Goal: Task Accomplishment & Management: Use online tool/utility

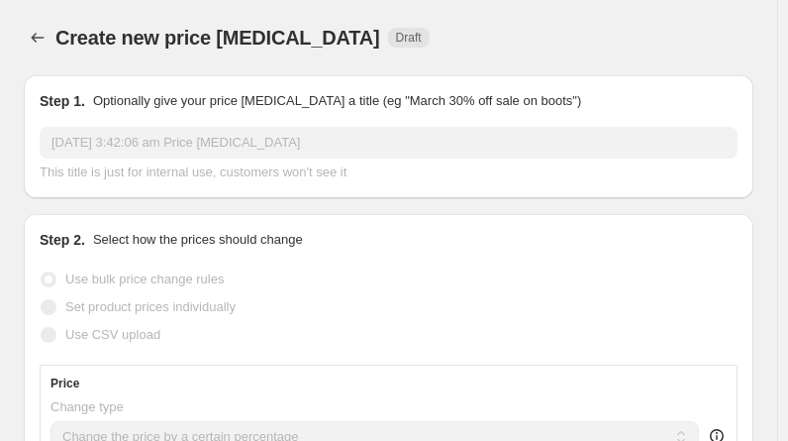
select select "percentage"
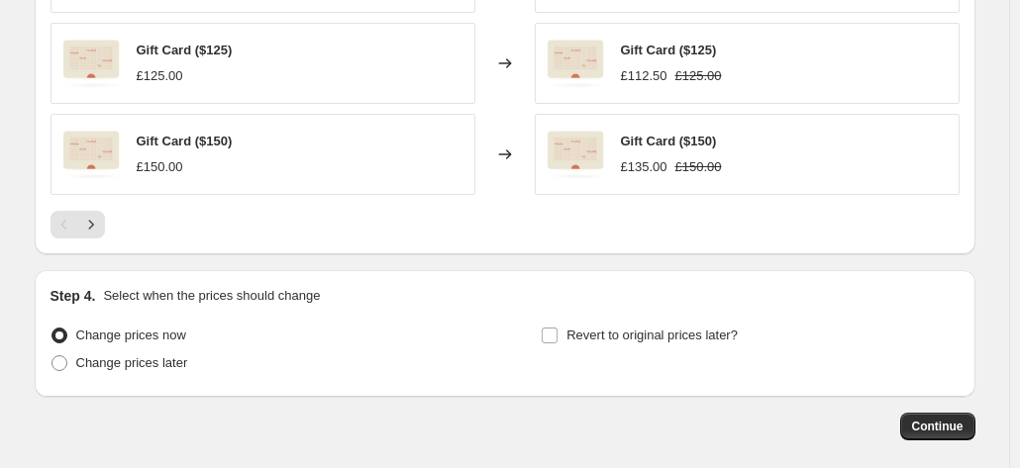
scroll to position [1506, 0]
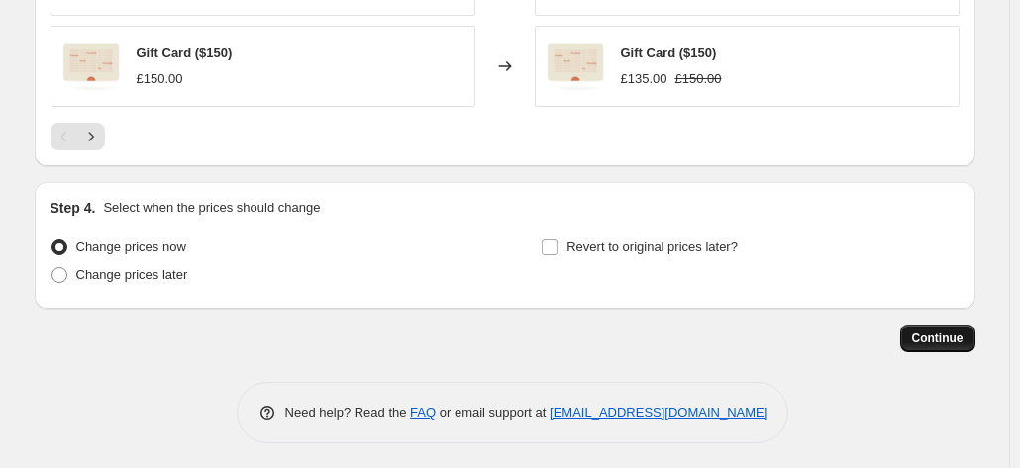
click at [787, 334] on span "Continue" at bounding box center [937, 339] width 51 height 16
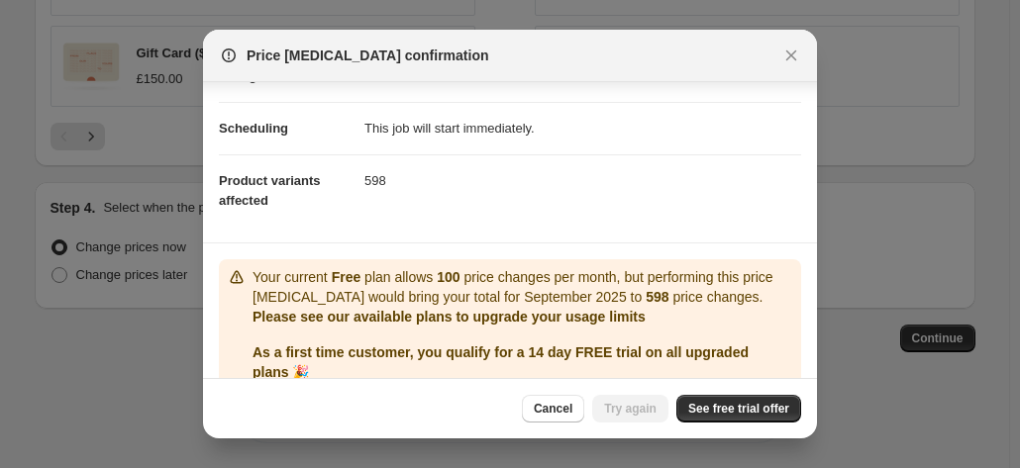
scroll to position [220, 0]
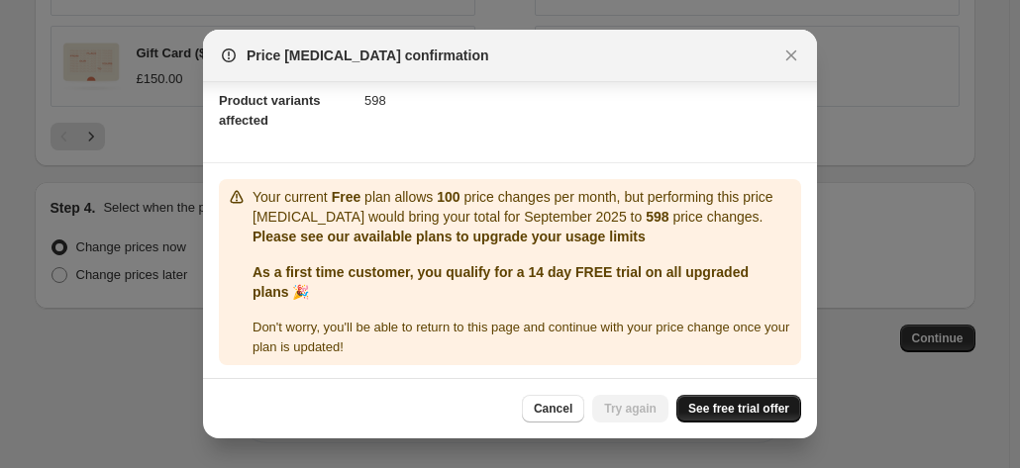
click at [736, 403] on span "See free trial offer" at bounding box center [738, 409] width 101 height 16
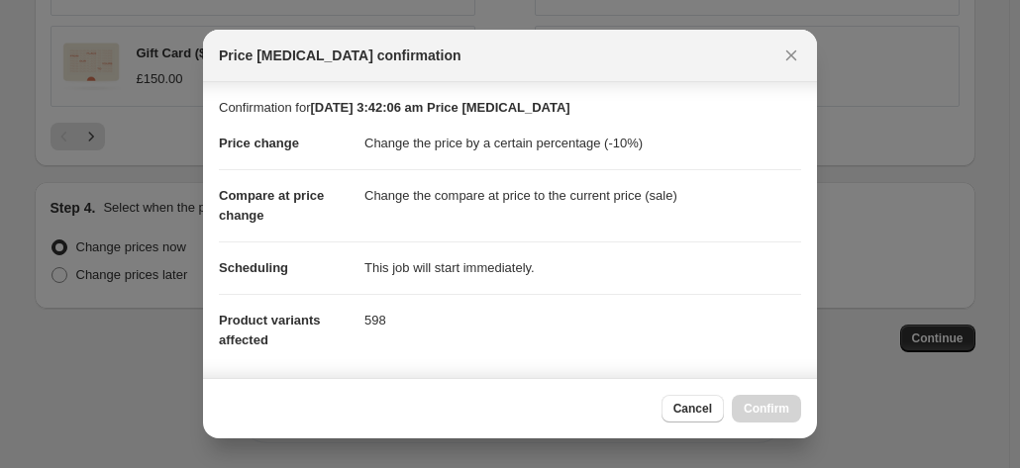
scroll to position [471, 0]
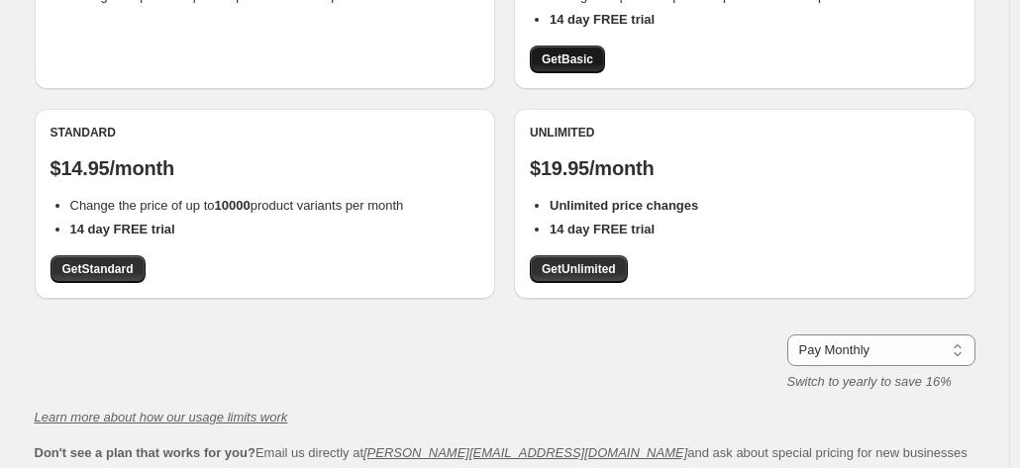
scroll to position [223, 0]
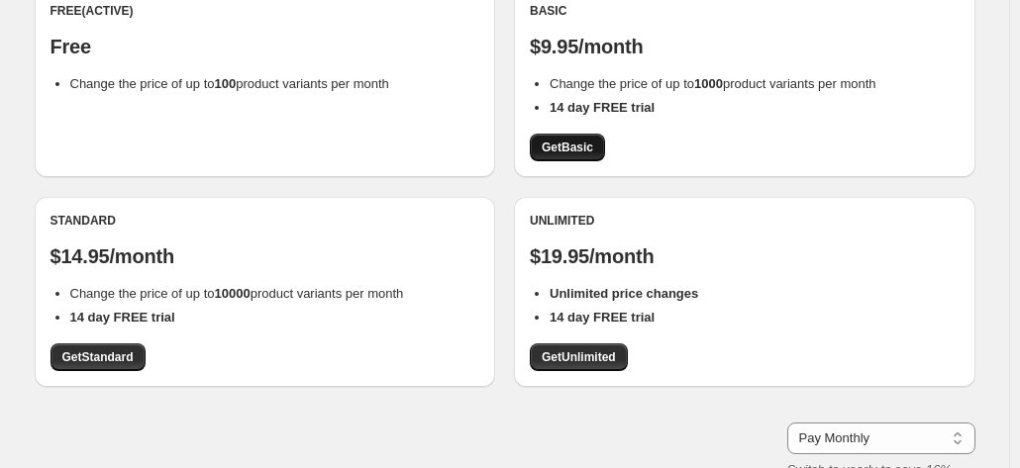
click at [584, 150] on span "Get Basic" at bounding box center [566, 148] width 51 height 16
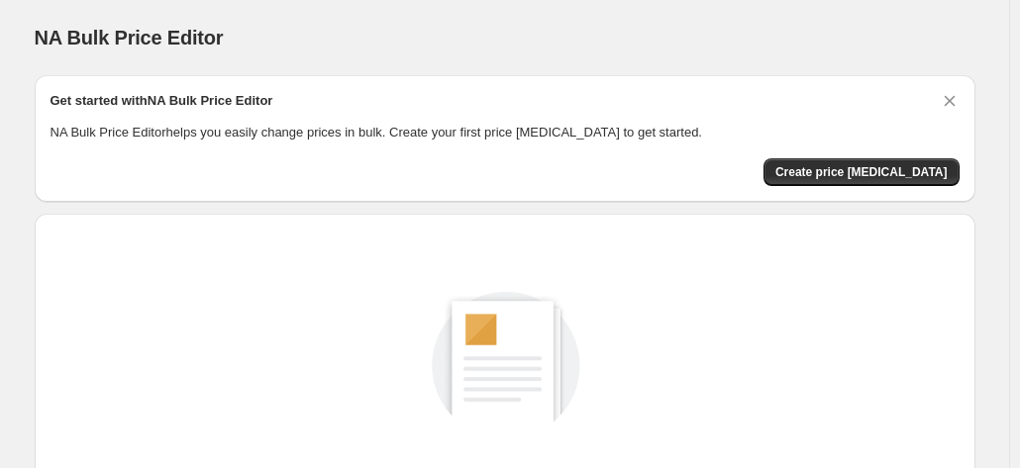
scroll to position [272, 0]
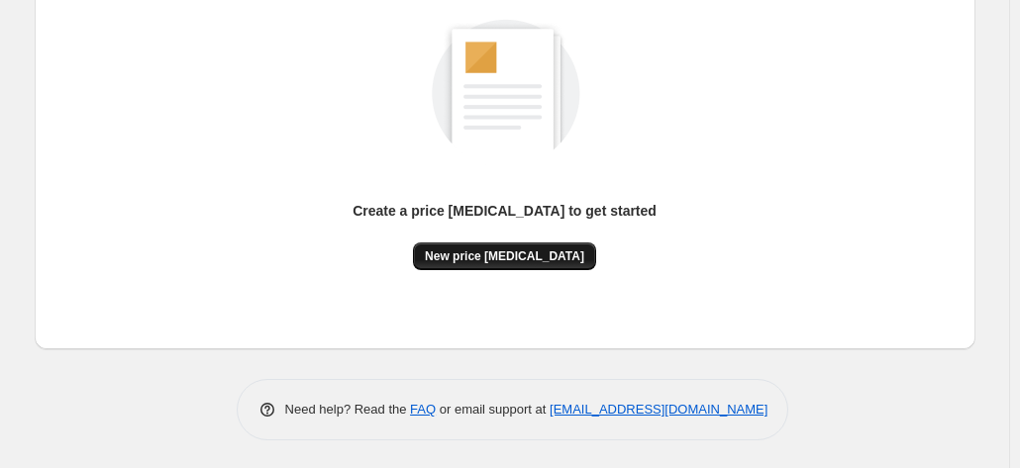
click at [514, 248] on span "New price [MEDICAL_DATA]" at bounding box center [504, 256] width 159 height 16
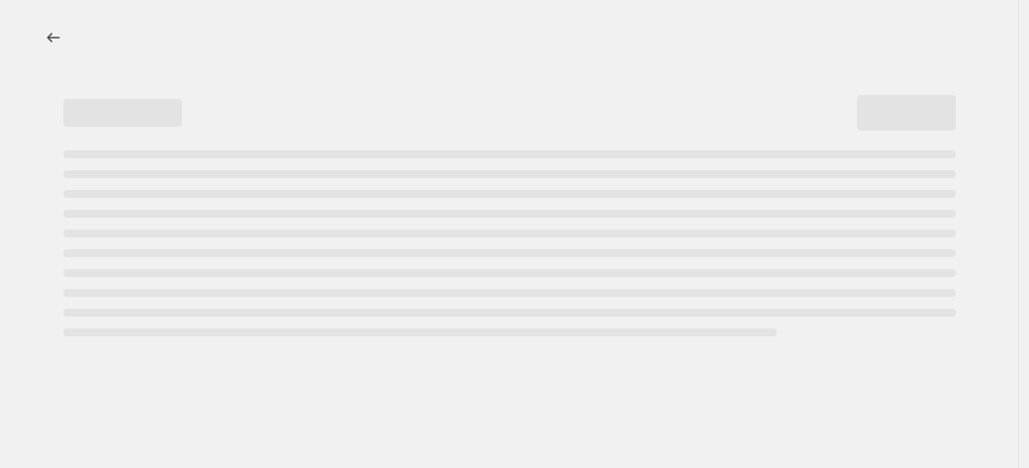
select select "percentage"
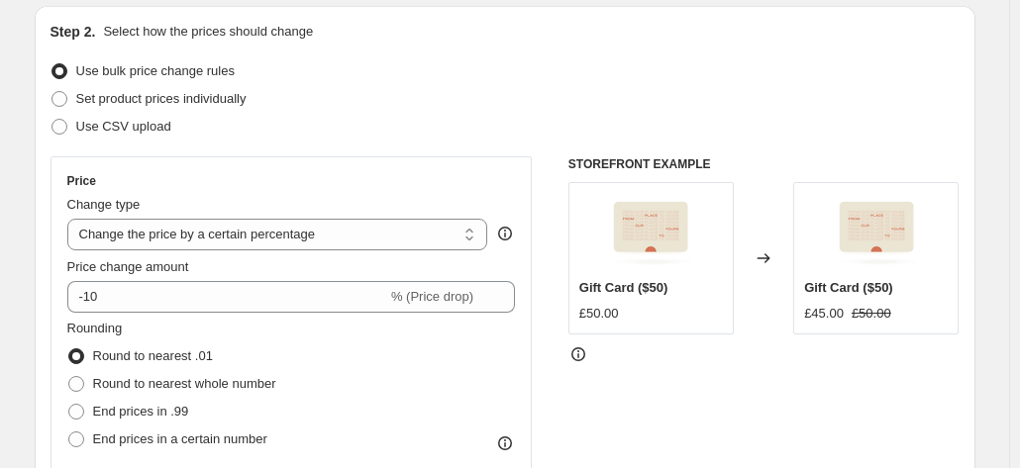
scroll to position [210, 0]
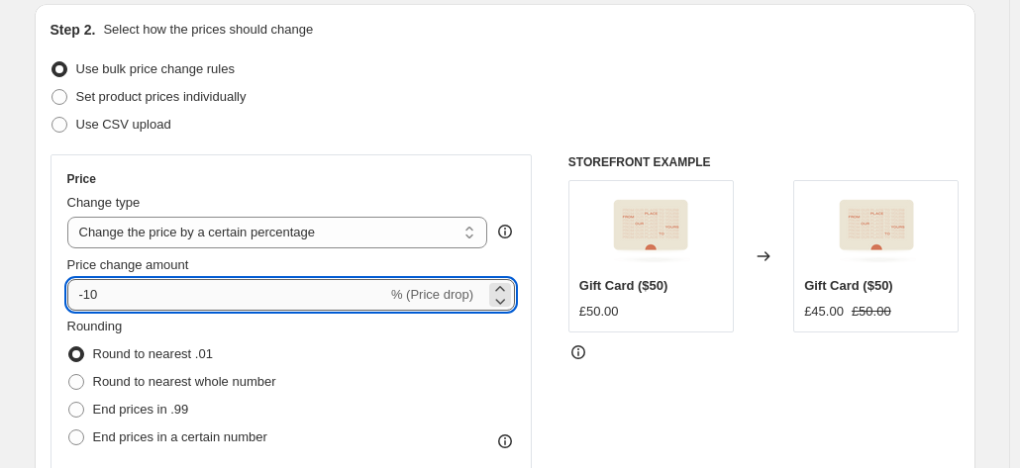
click at [237, 296] on input "-10" at bounding box center [227, 295] width 320 height 32
type input "-1"
type input "-40"
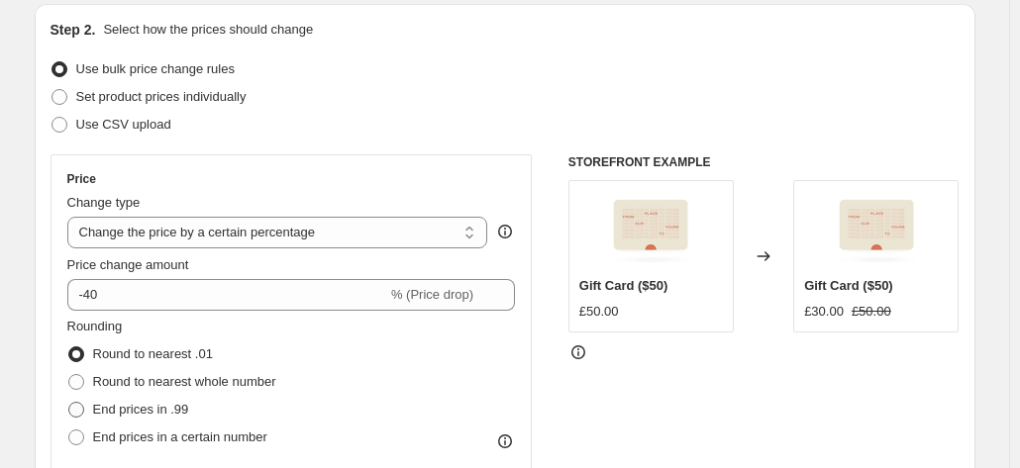
click at [137, 404] on span "End prices in .99" at bounding box center [141, 409] width 96 height 15
click at [69, 403] on input "End prices in .99" at bounding box center [68, 402] width 1 height 1
radio input "true"
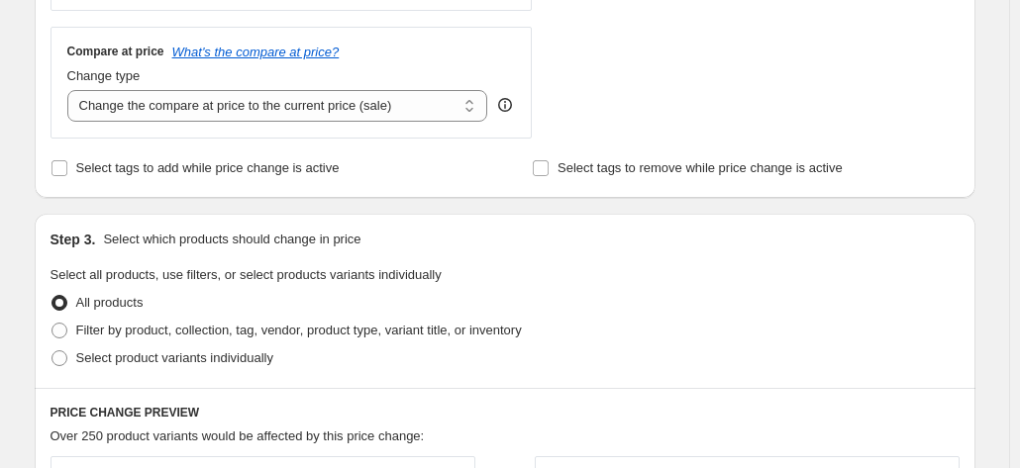
scroll to position [701, 0]
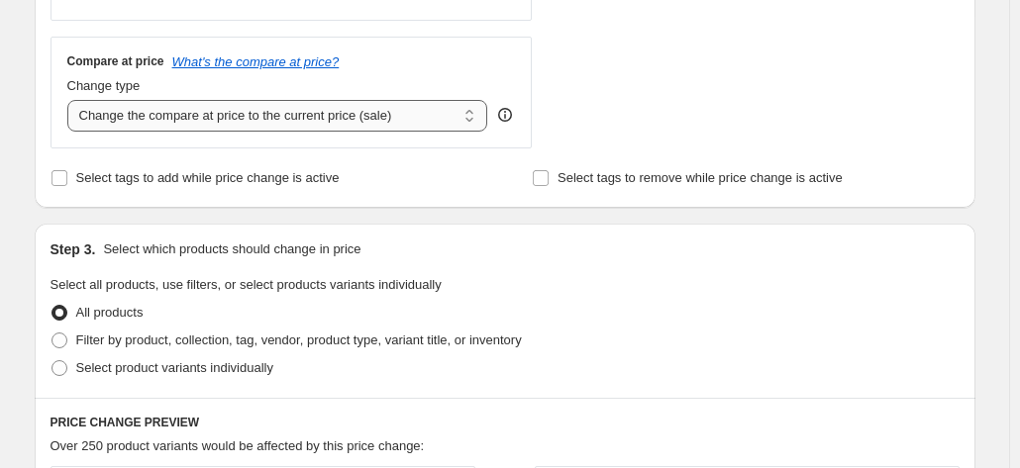
click at [251, 115] on select "Change the compare at price to the current price (sale) Change the compare at p…" at bounding box center [277, 116] width 421 height 32
select select "remove"
click at [71, 100] on select "Change the compare at price to the current price (sale) Change the compare at p…" at bounding box center [277, 116] width 421 height 32
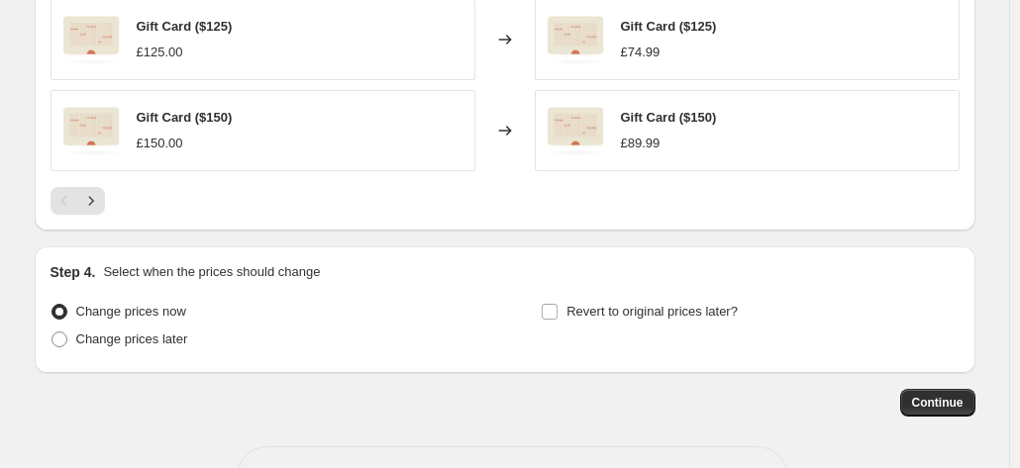
scroll to position [1506, 0]
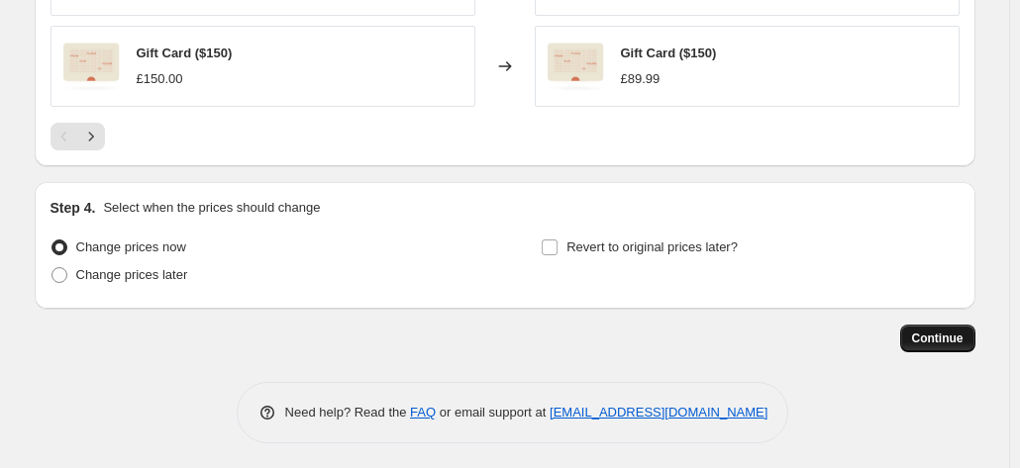
click at [942, 343] on button "Continue" at bounding box center [937, 339] width 75 height 28
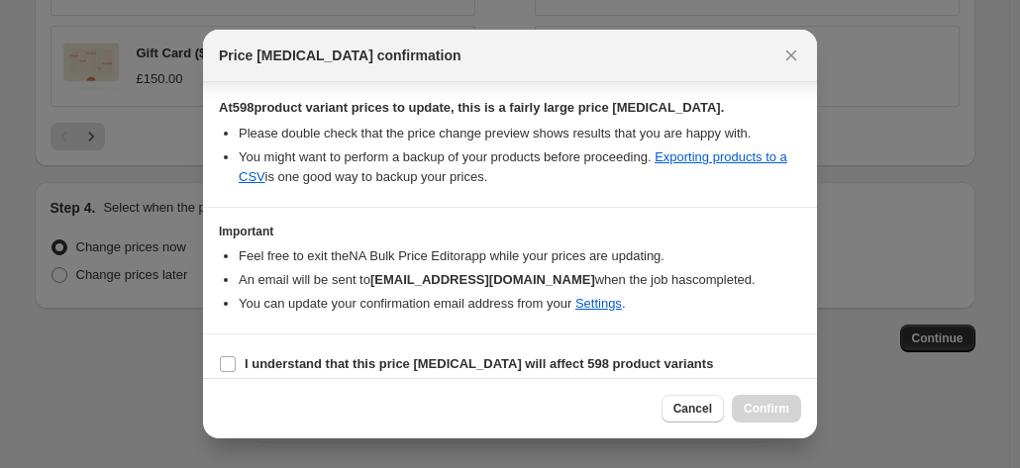
scroll to position [348, 0]
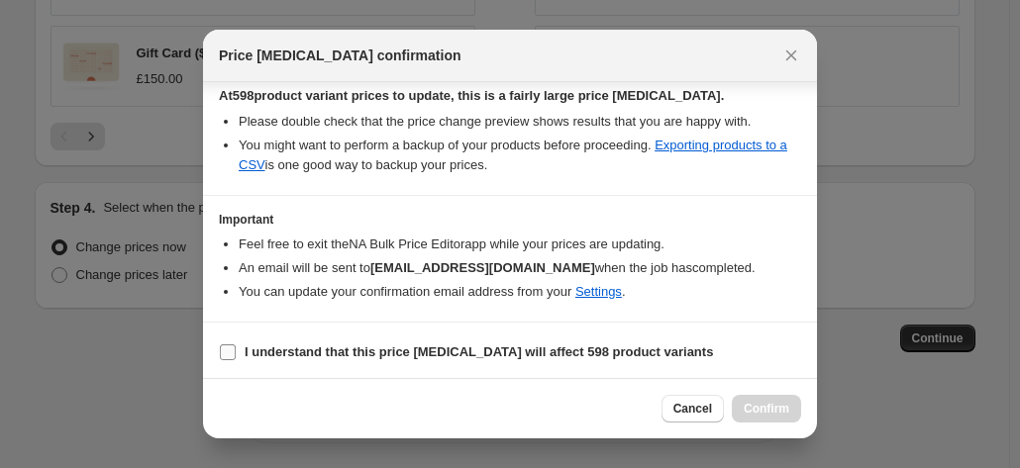
click at [534, 349] on b "I understand that this price change job will affect 598 product variants" at bounding box center [479, 351] width 468 height 15
click at [236, 349] on input "I understand that this price change job will affect 598 product variants" at bounding box center [228, 352] width 16 height 16
checkbox input "true"
click at [760, 405] on span "Confirm" at bounding box center [766, 409] width 46 height 16
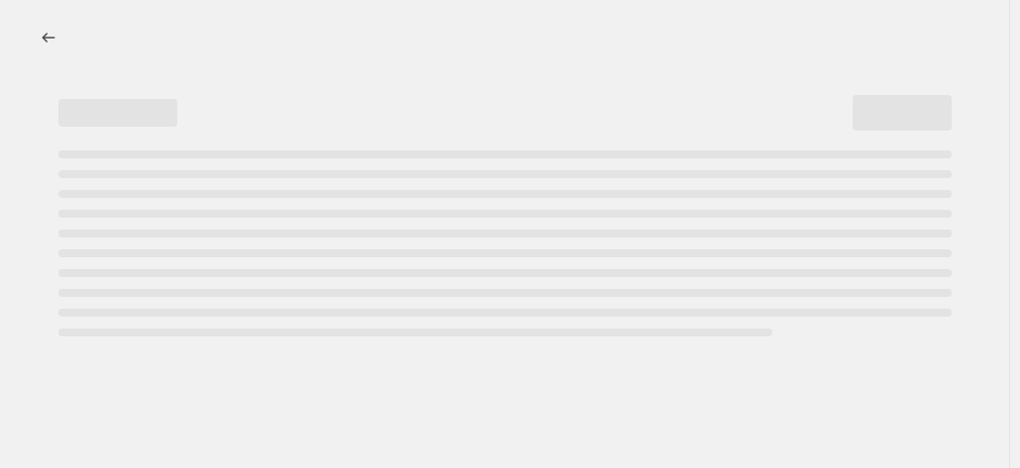
select select "percentage"
select select "remove"
